Goal: Task Accomplishment & Management: Manage account settings

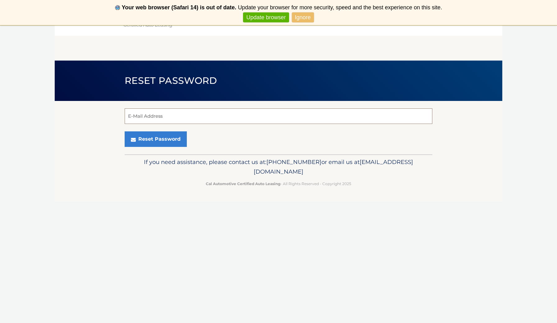
click at [199, 116] on input "E-Mail Address" at bounding box center [278, 116] width 307 height 16
paste input "angie545125@yahoo.com"
type input "angie545125@yahoo.com"
click at [167, 139] on button "Reset Password" at bounding box center [156, 139] width 62 height 16
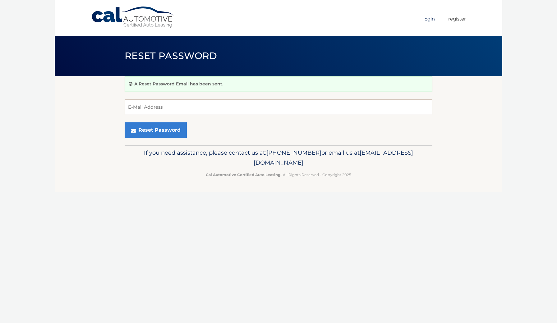
click at [429, 19] on link "Login" at bounding box center [428, 19] width 11 height 10
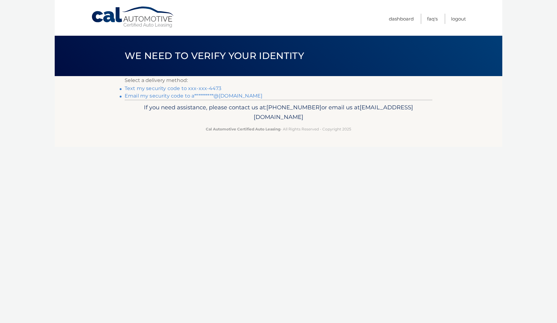
click at [189, 94] on link "**********" at bounding box center [194, 96] width 138 height 6
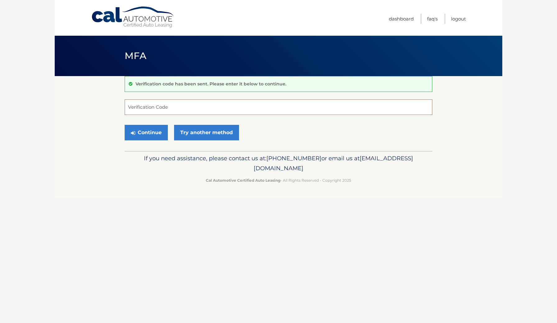
click at [167, 107] on input "Verification Code" at bounding box center [278, 107] width 307 height 16
type input "710576"
click at [157, 130] on button "Continue" at bounding box center [146, 133] width 43 height 16
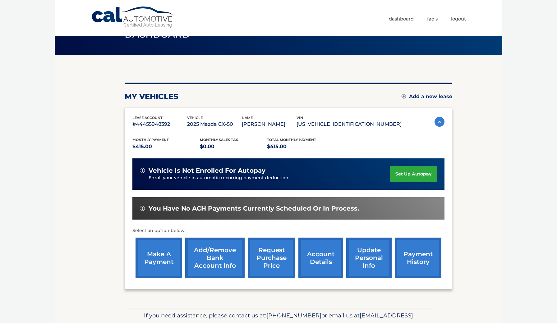
scroll to position [23, 0]
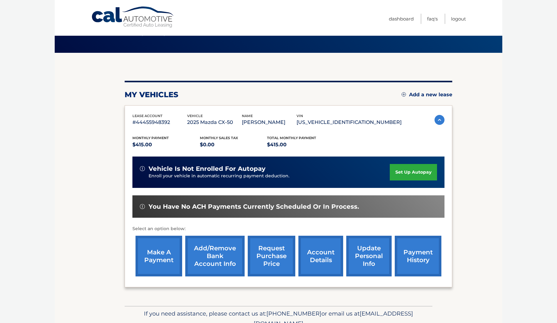
click at [161, 258] on link "make a payment" at bounding box center [158, 256] width 47 height 41
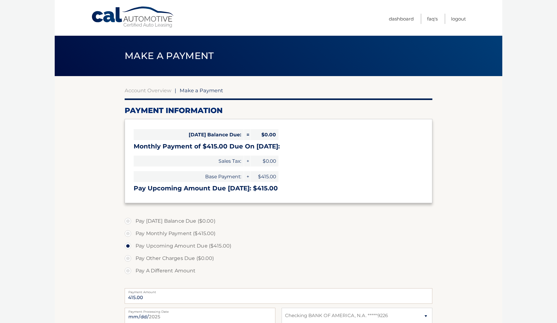
select select "ZGQyNDlmZDQtNTc4MC00ZGM3LWJmMWItYjAxZDJiNjg3MGIy"
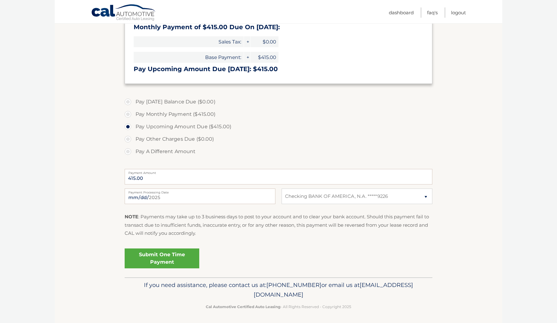
scroll to position [119, 0]
click at [164, 254] on link "Submit One Time Payment" at bounding box center [162, 259] width 75 height 20
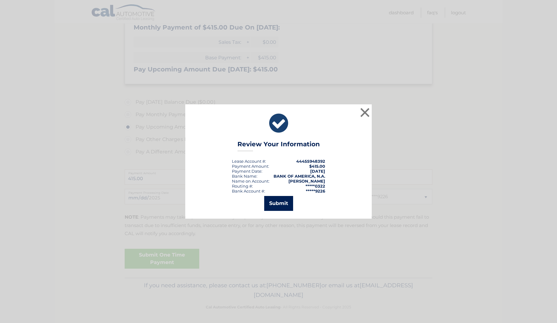
click at [279, 206] on button "Submit" at bounding box center [278, 203] width 29 height 15
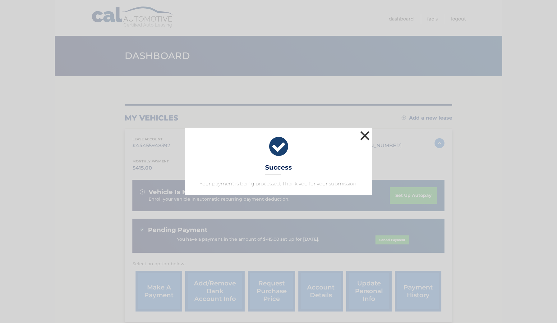
click at [362, 135] on button "×" at bounding box center [364, 135] width 12 height 12
